Goal: Browse casually: Explore the website without a specific task or goal

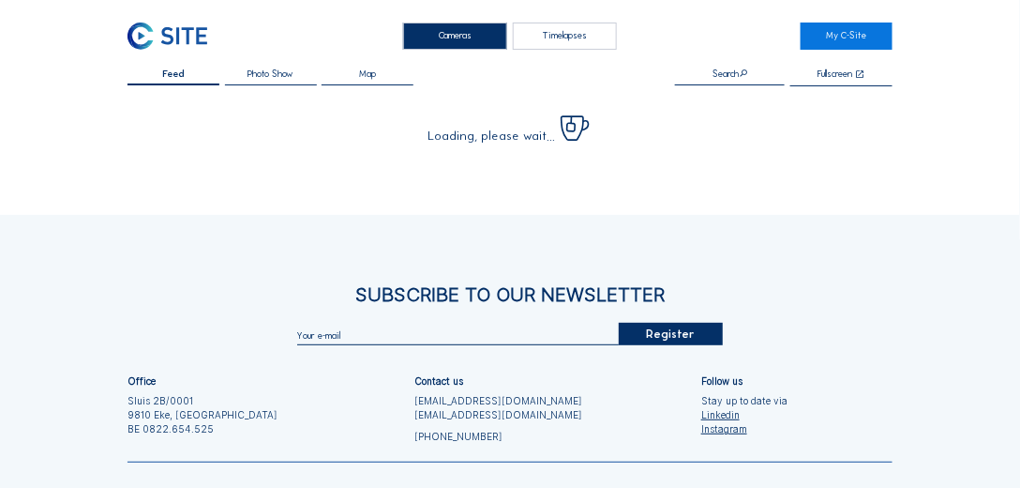
click at [188, 36] on img at bounding box center [168, 36] width 80 height 27
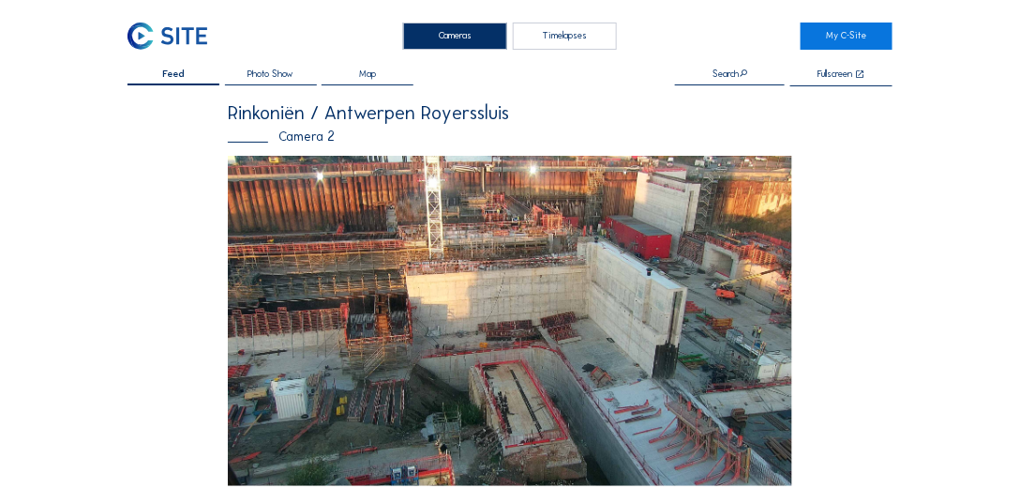
click at [153, 35] on img at bounding box center [168, 36] width 80 height 27
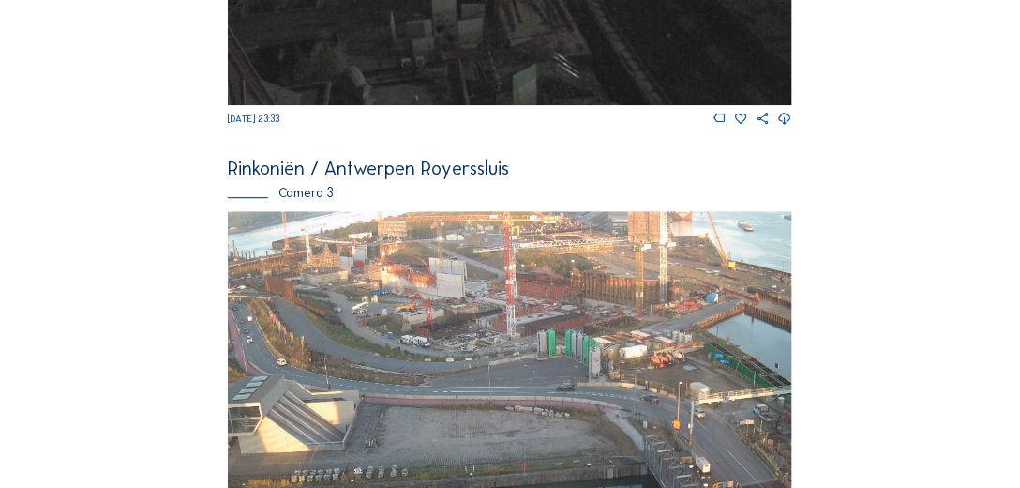
scroll to position [1351, 0]
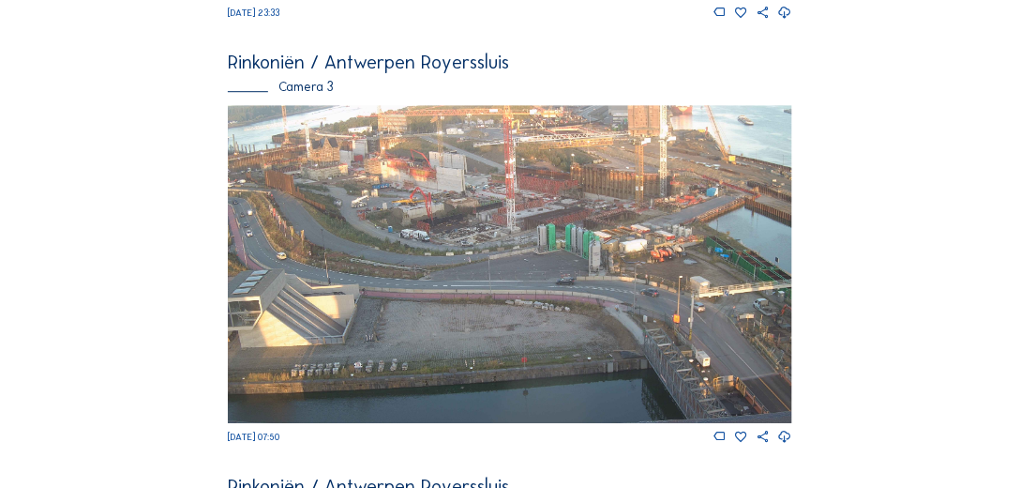
click at [429, 217] on img at bounding box center [510, 263] width 565 height 317
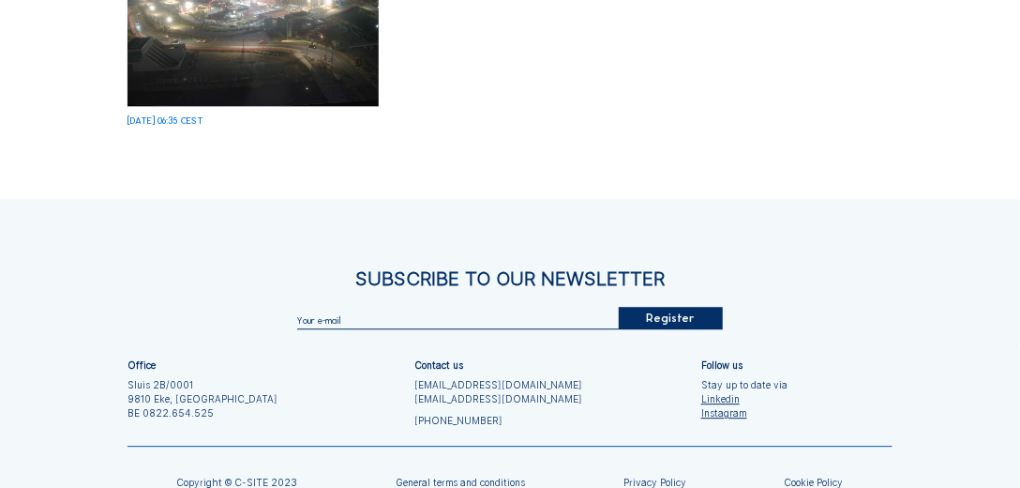
scroll to position [910, 0]
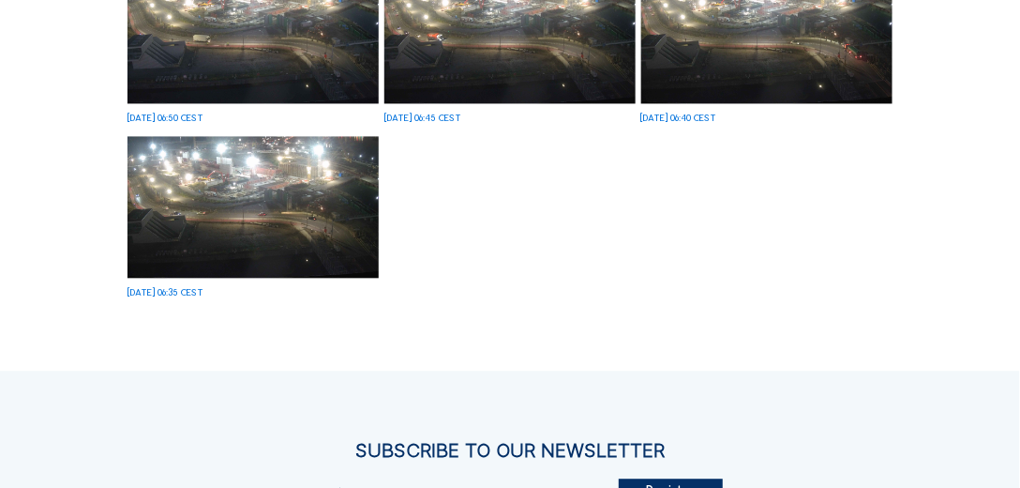
click at [319, 242] on img at bounding box center [253, 207] width 251 height 142
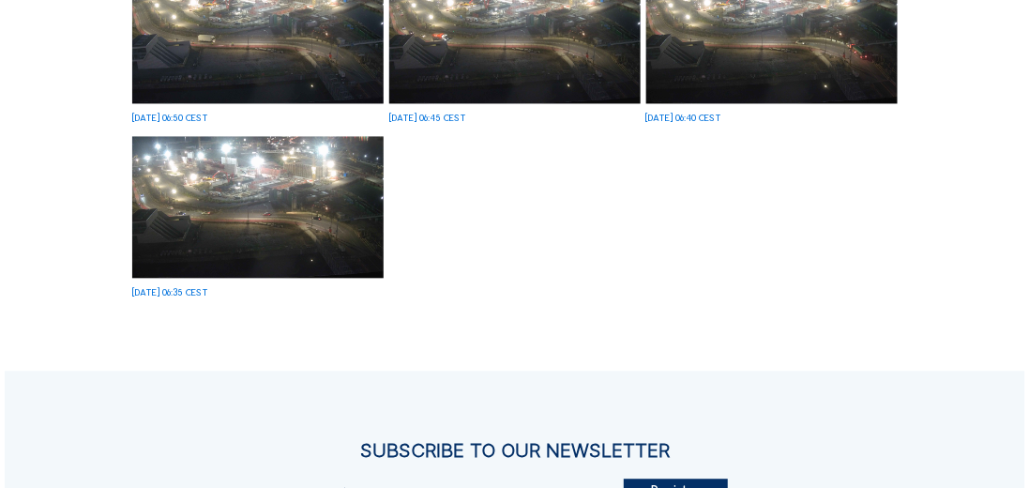
scroll to position [916, 0]
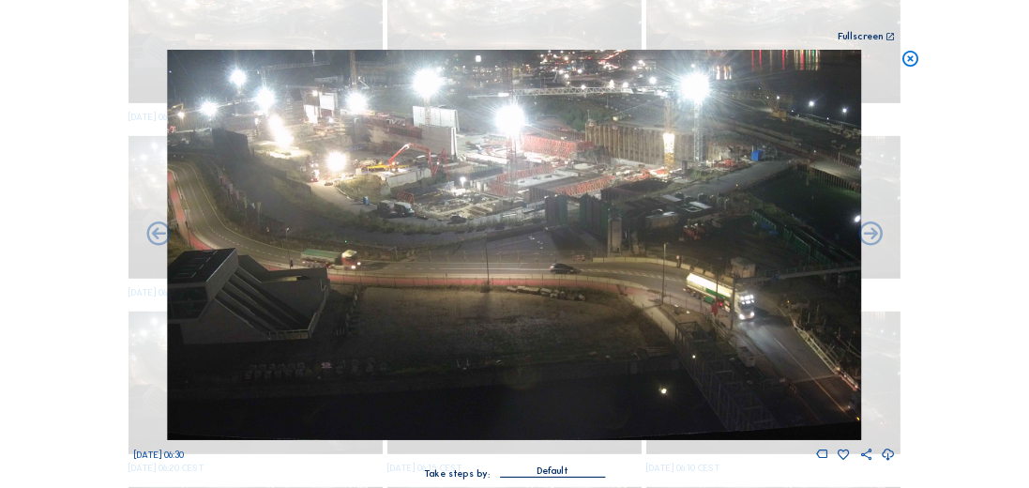
click at [914, 61] on icon at bounding box center [909, 59] width 19 height 19
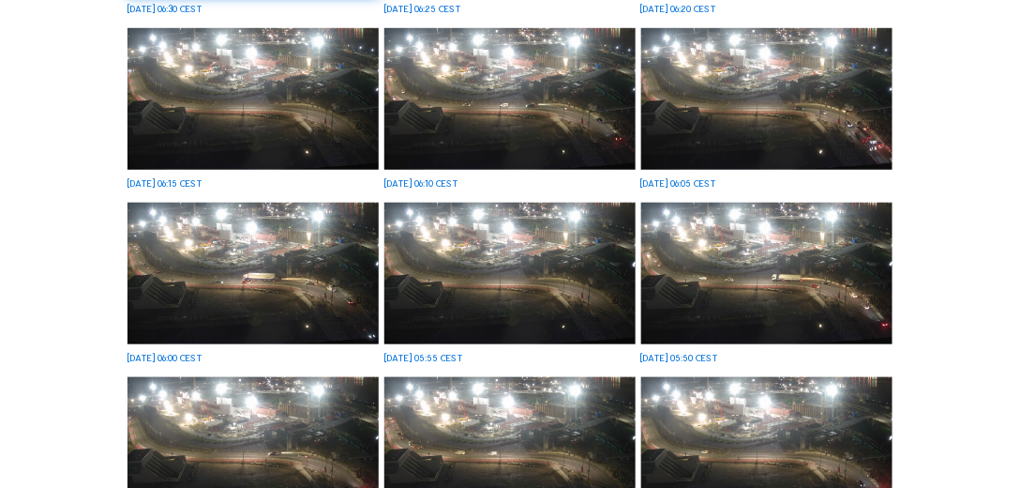
scroll to position [0, 0]
